Goal: Communication & Community: Share content

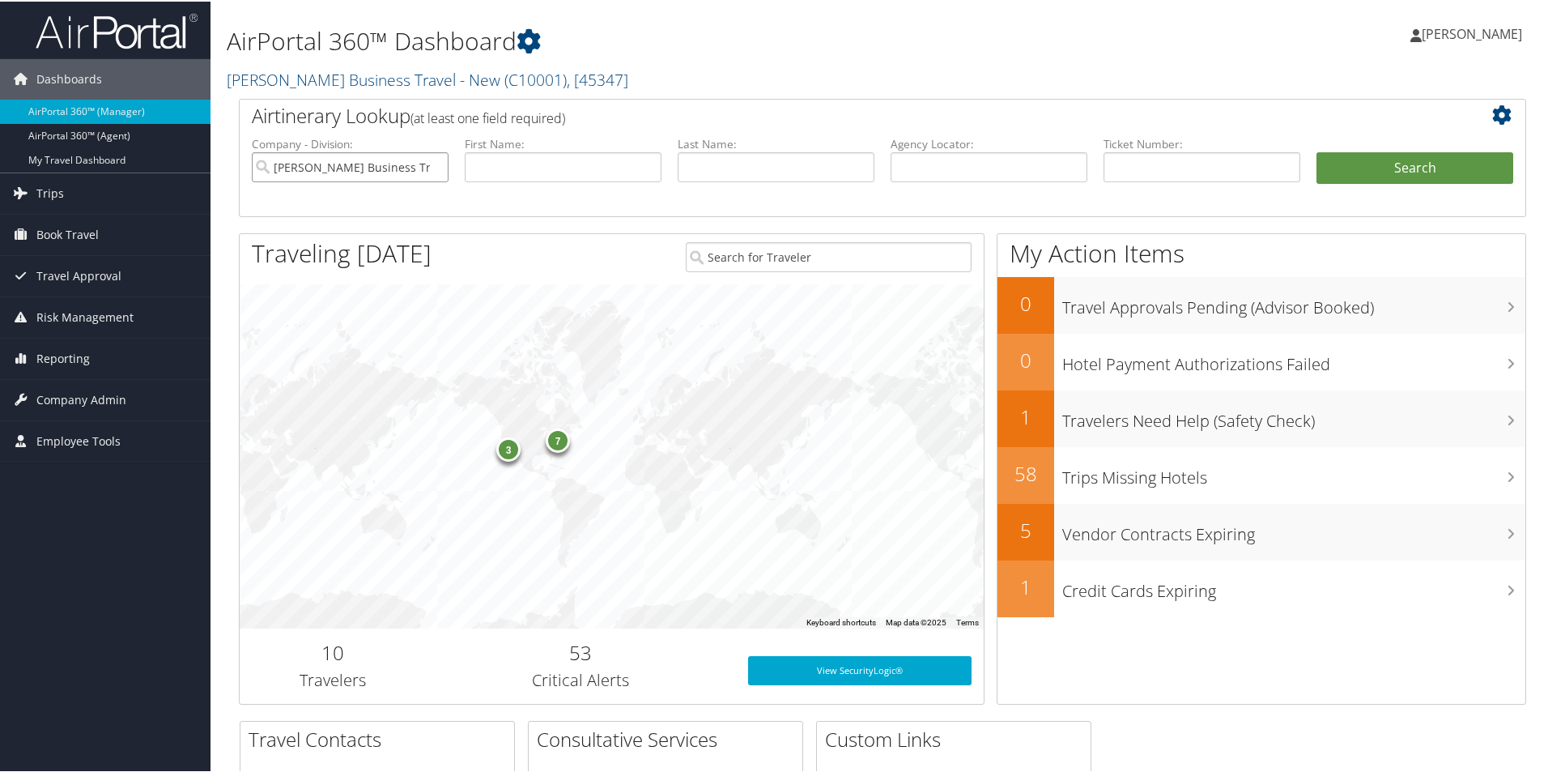
click at [438, 171] on input "[PERSON_NAME] Business Travel - New" at bounding box center [350, 166] width 197 height 30
click at [900, 166] on input "text" at bounding box center [989, 166] width 197 height 30
paste input "DCLKDZ"
type input "DCLKDZ"
click at [1358, 168] on button "Search" at bounding box center [1415, 167] width 197 height 32
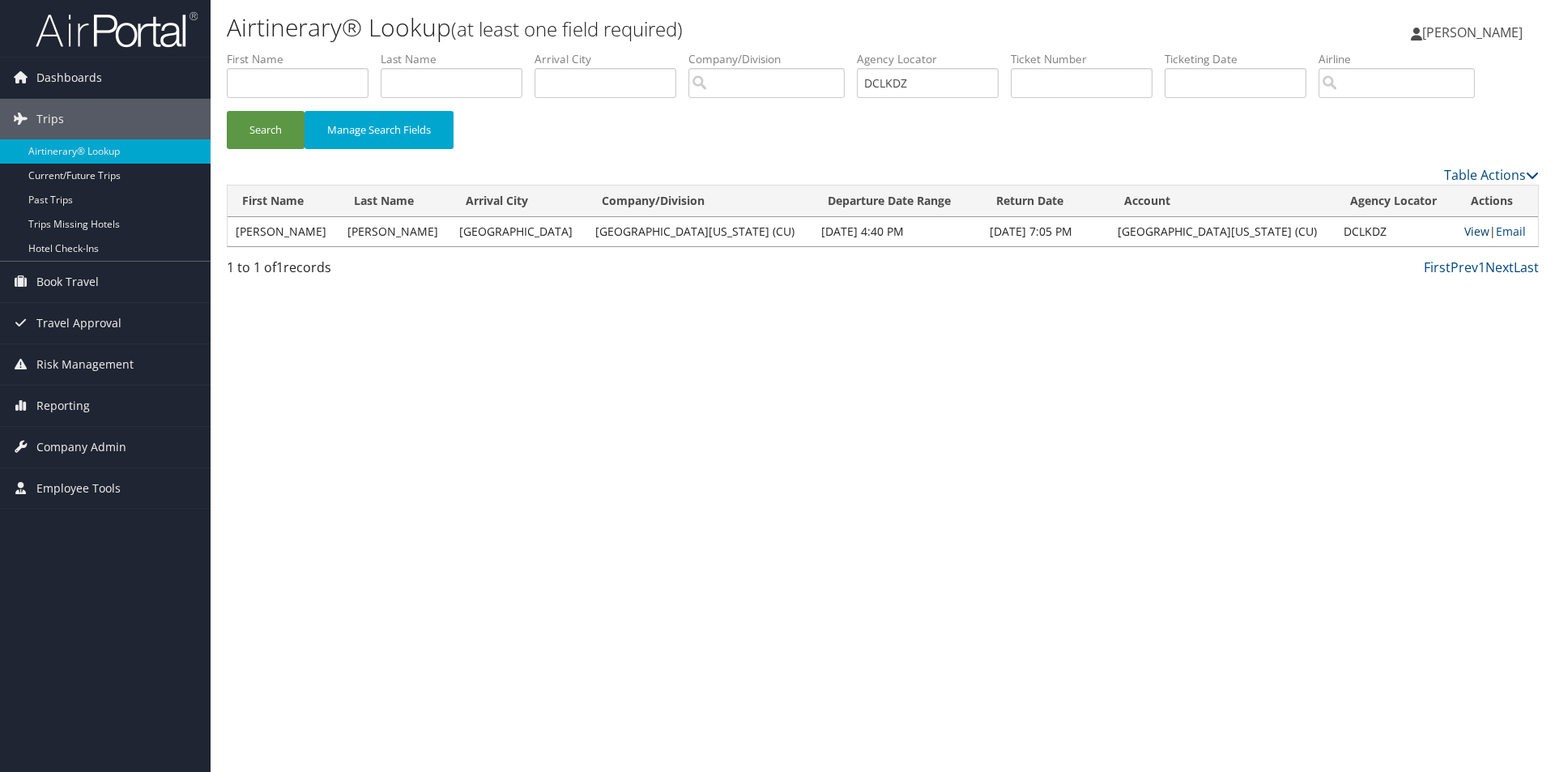
click at [1464, 225] on link "View" at bounding box center [1476, 230] width 25 height 15
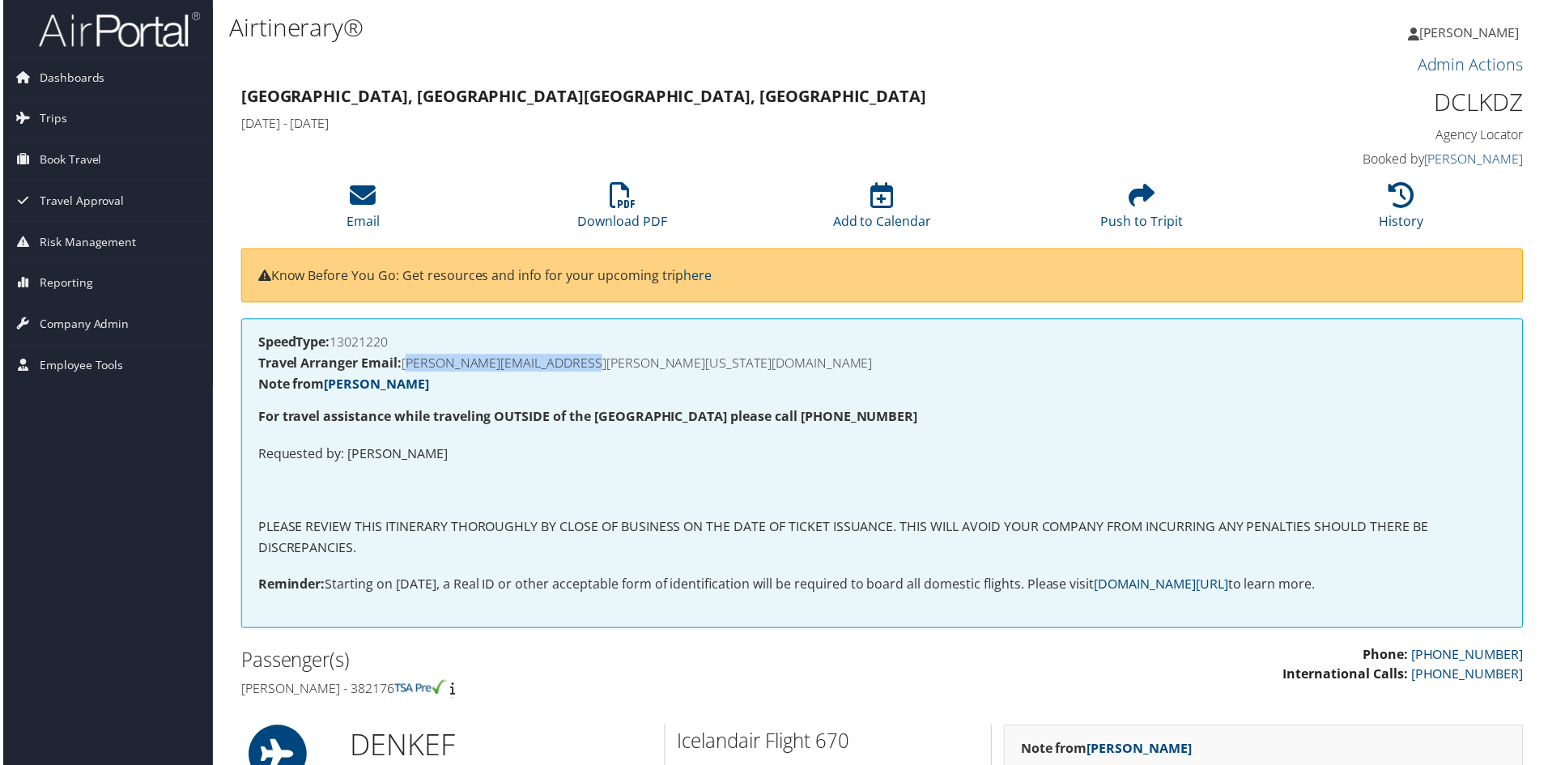
drag, startPoint x: 612, startPoint y: 364, endPoint x: 406, endPoint y: 367, distance: 205.7
click at [406, 367] on h4 "Travel Arranger Email: SYLVIA.SARNIK@COLORADO.EDU" at bounding box center [882, 364] width 1253 height 13
copy h4 "SYLVIA.SARNIK@COLORADO.EDU"
click at [373, 198] on icon at bounding box center [361, 196] width 26 height 26
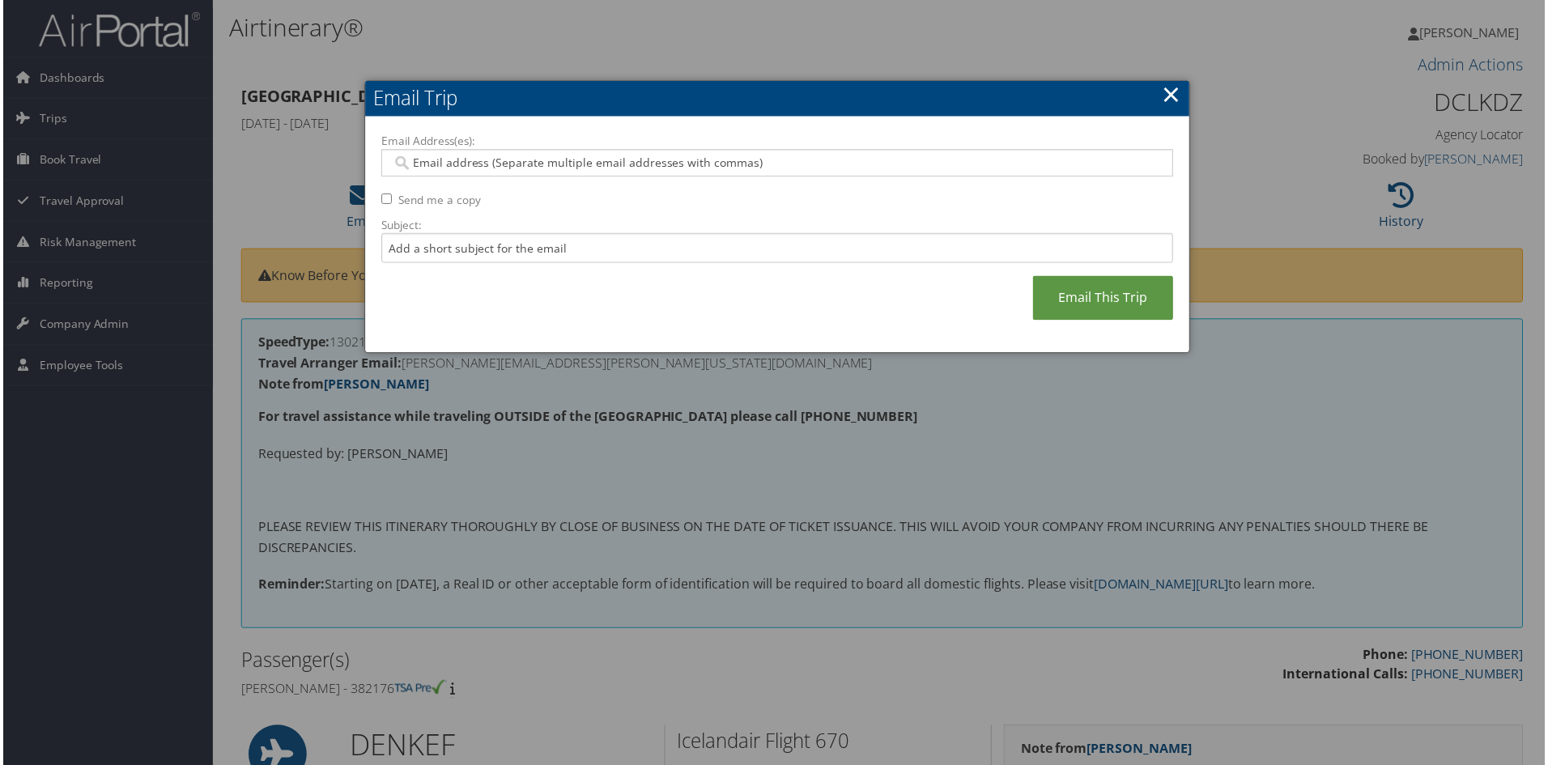
click at [423, 162] on input "Email Address(es):" at bounding box center [776, 163] width 773 height 16
paste input "SYLVIA.SARNIK@COLORADO.EDU"
type input "SYLVIA.SARNIK@COLORADO.EDU"
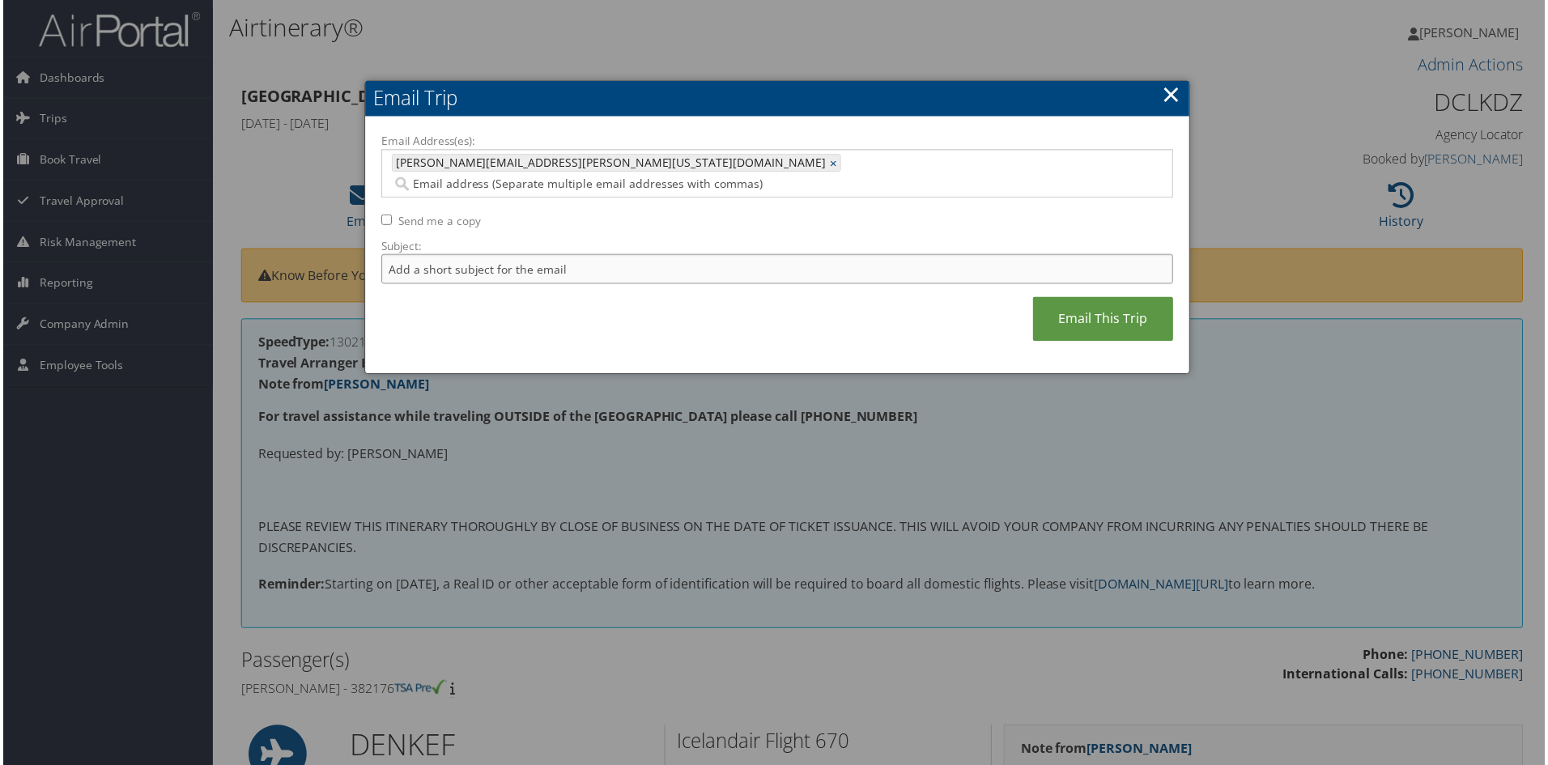
click at [402, 255] on input "Subject:" at bounding box center [777, 270] width 795 height 30
type input "Itinerary and invoice for DEN-CPH"
click at [1095, 298] on link "Email This Trip" at bounding box center [1104, 320] width 141 height 45
